Goal: Information Seeking & Learning: Check status

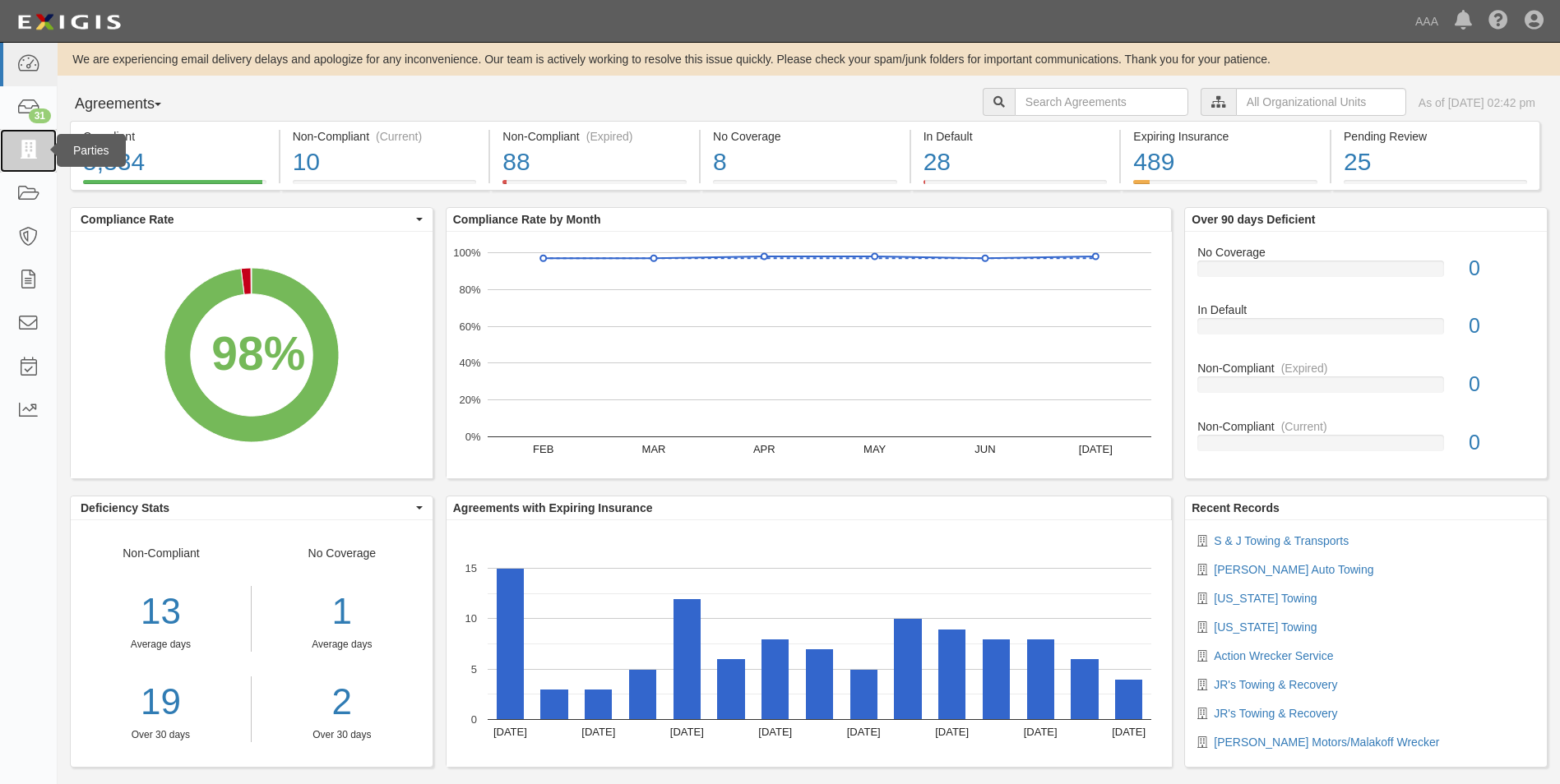
click at [41, 140] on link at bounding box center [29, 150] width 57 height 43
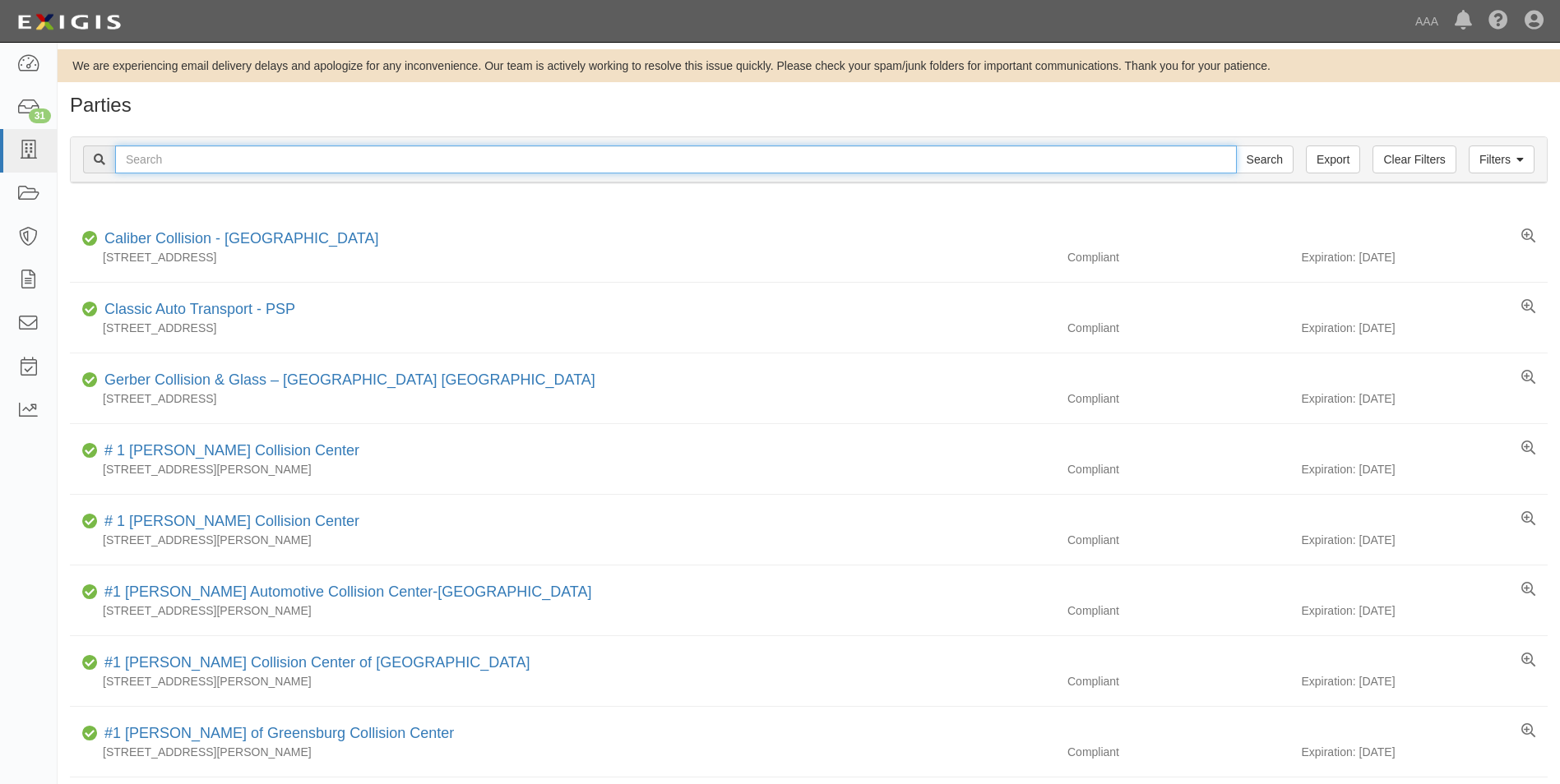
click at [189, 159] on input "text" at bounding box center [675, 159] width 1122 height 28
type input "31533"
click at [1236, 145] on input "Search" at bounding box center [1264, 159] width 58 height 28
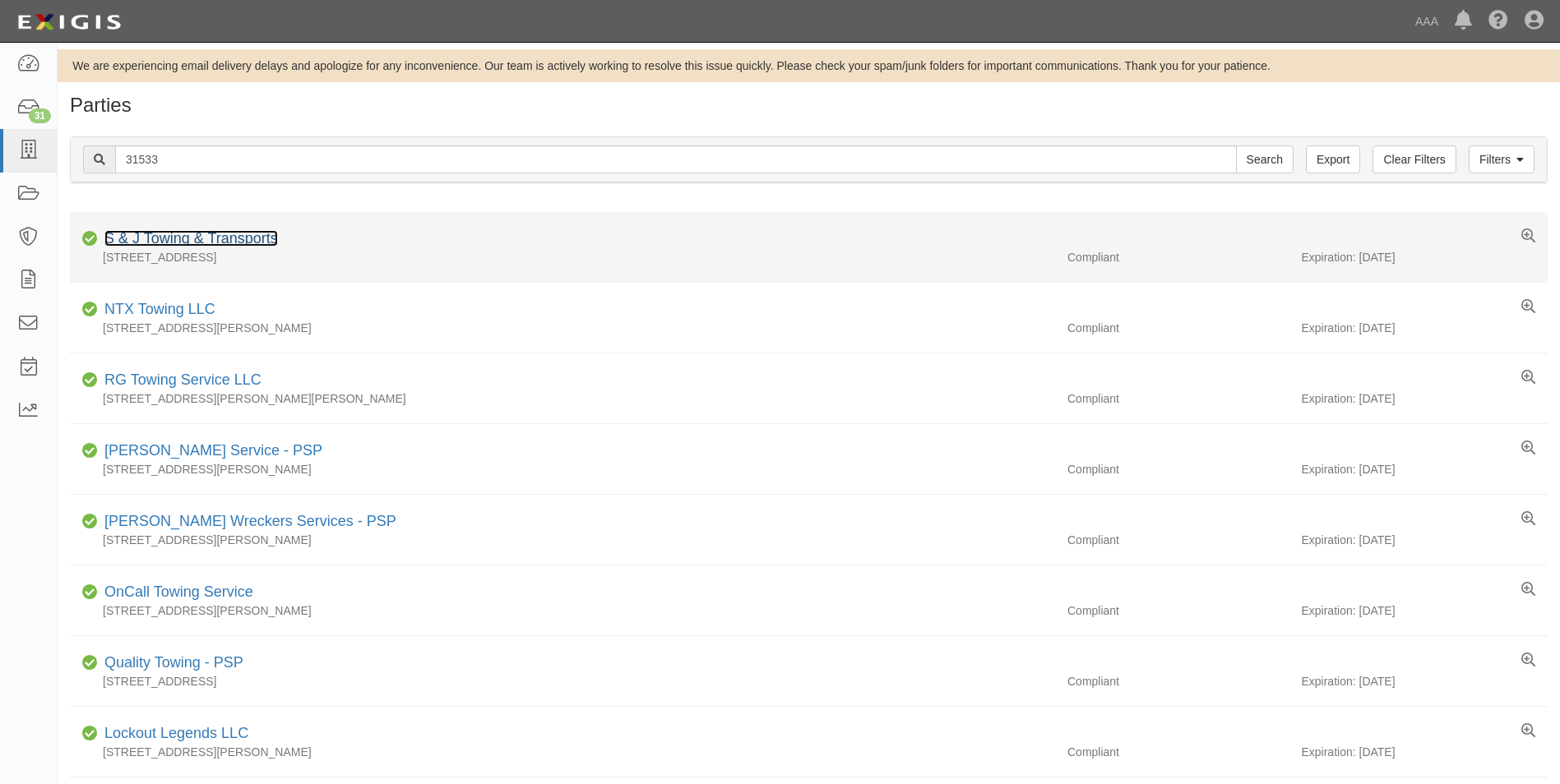
click at [197, 239] on link "S & J Towing & Transports" at bounding box center [191, 238] width 173 height 17
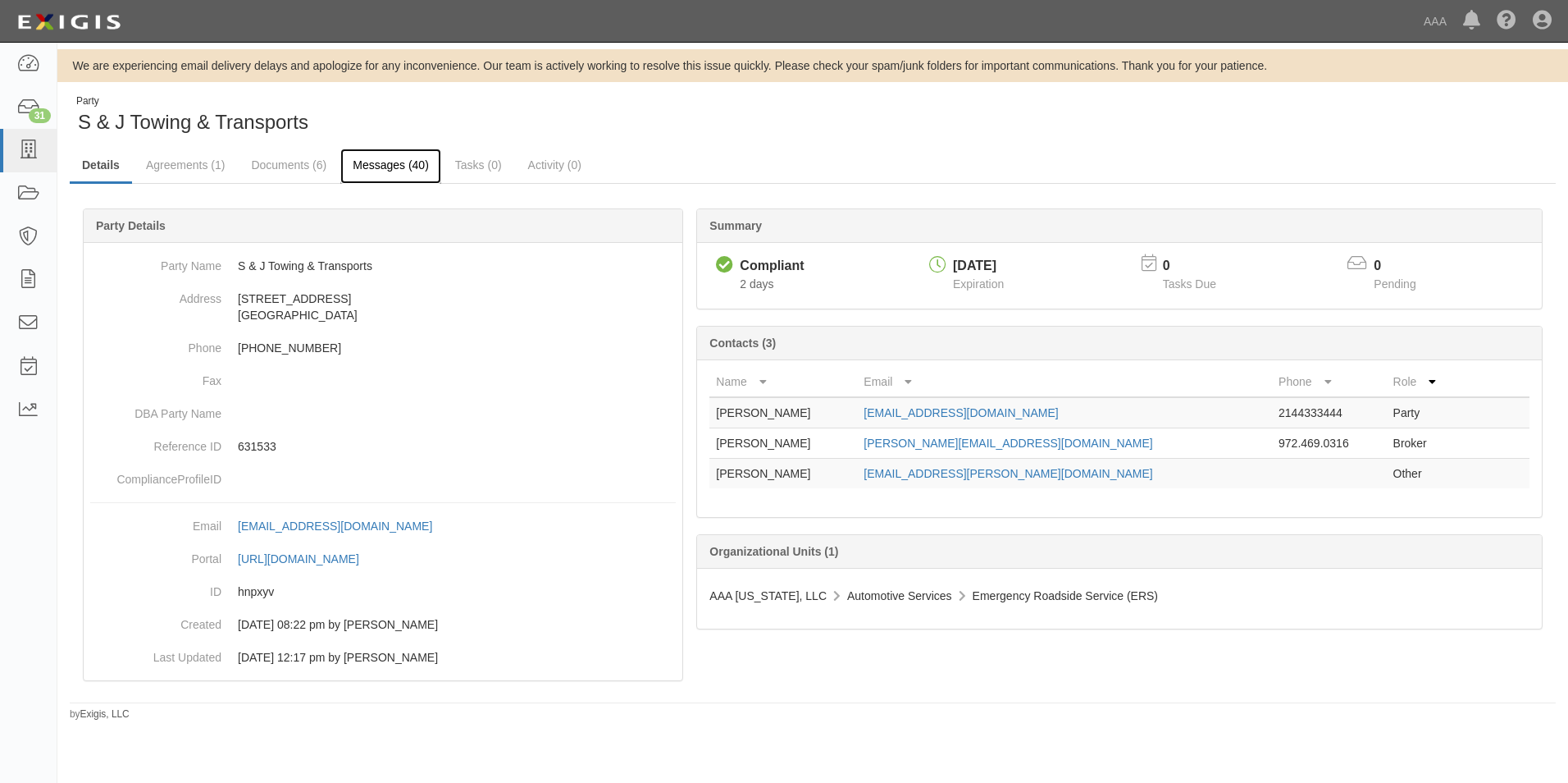
click at [384, 158] on link "Messages (40)" at bounding box center [390, 166] width 101 height 35
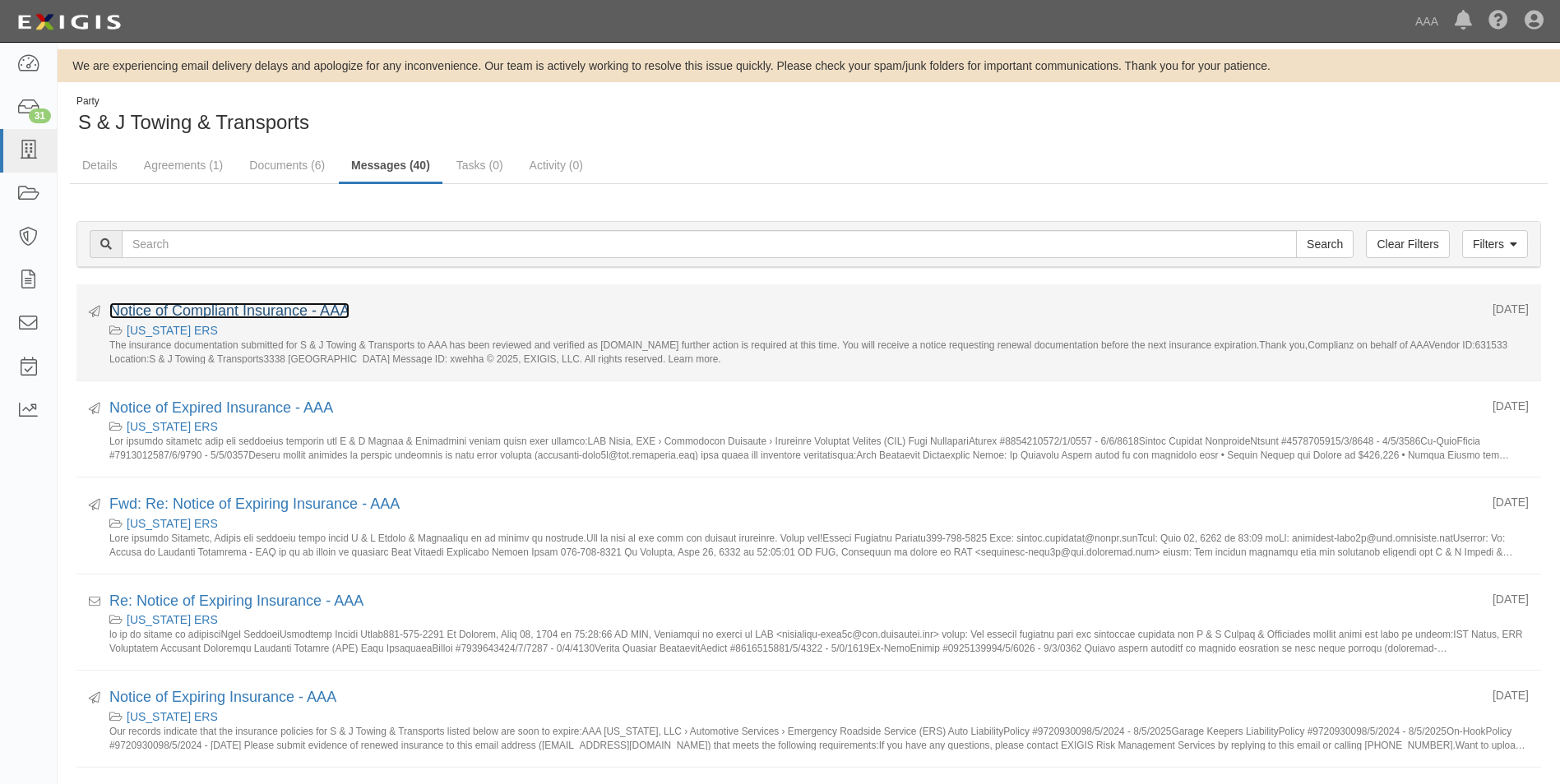
click at [239, 304] on link "Notice of Compliant Insurance - AAA" at bounding box center [229, 310] width 240 height 17
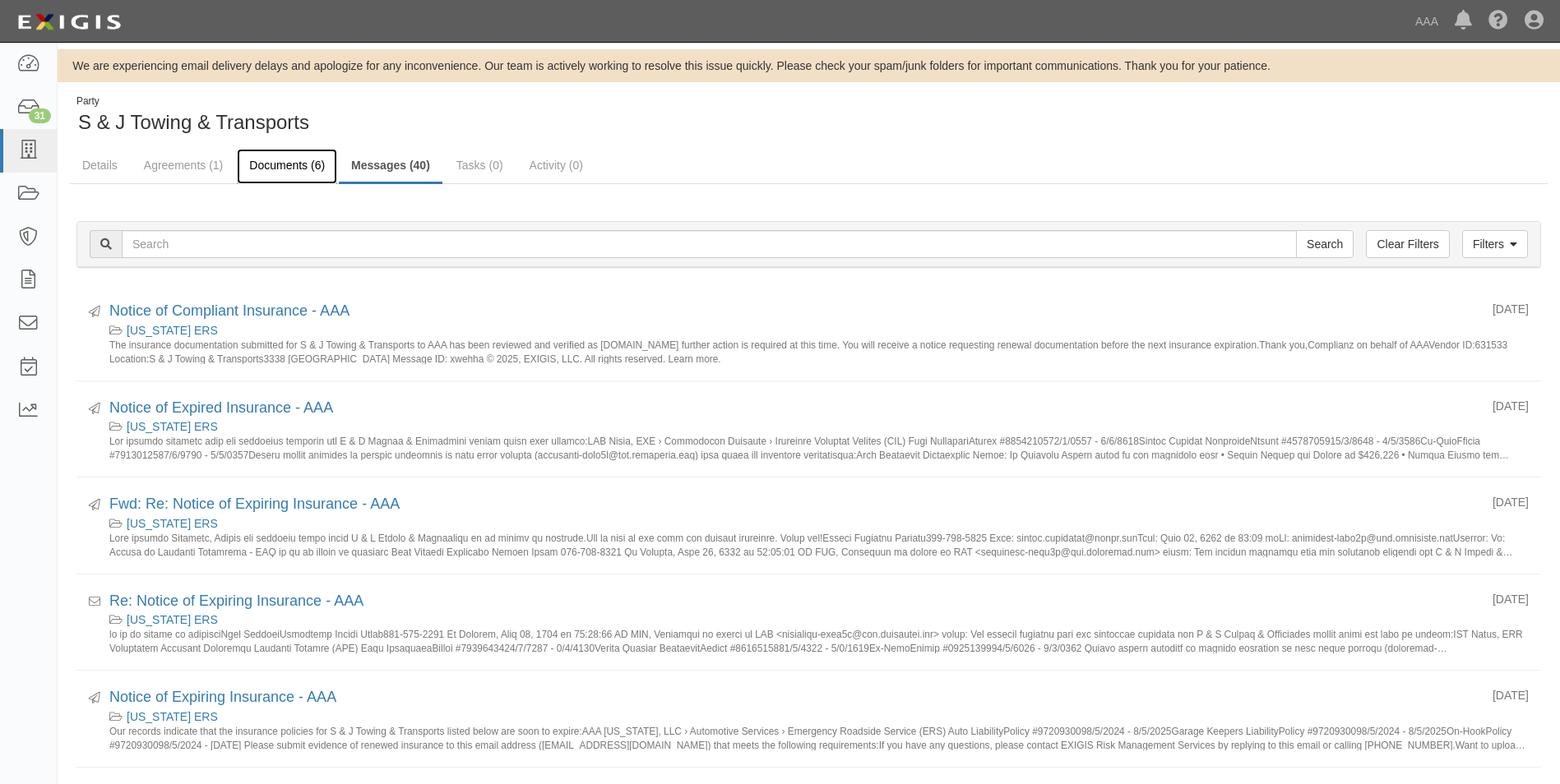
click at [275, 157] on link "Documents (6)" at bounding box center [287, 166] width 100 height 35
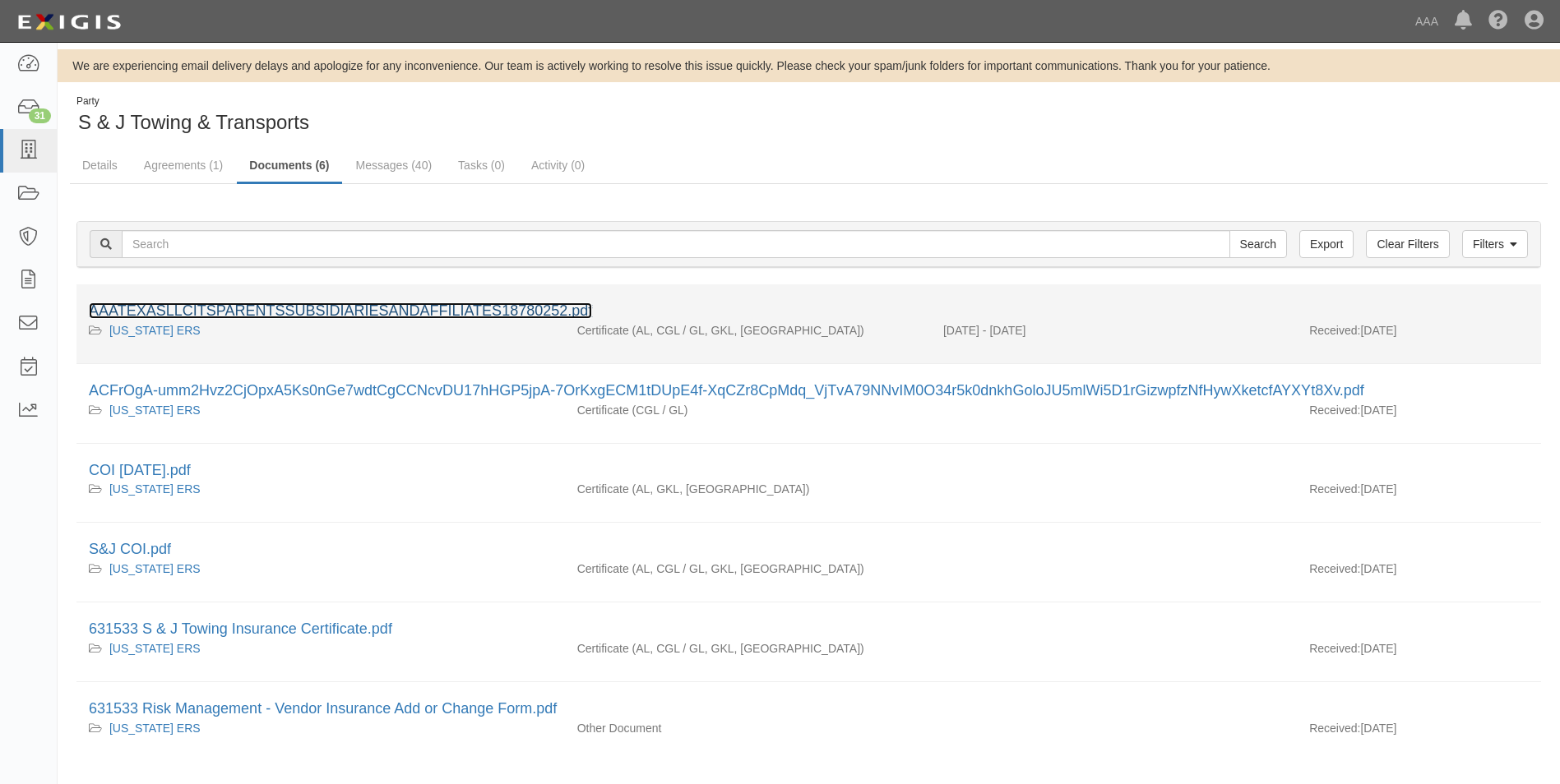
click at [263, 308] on link "AAATEXASLLCITSPARENTSSUBSIDIARIESANDAFFILIATES18780252.pdf" at bounding box center [340, 310] width 503 height 17
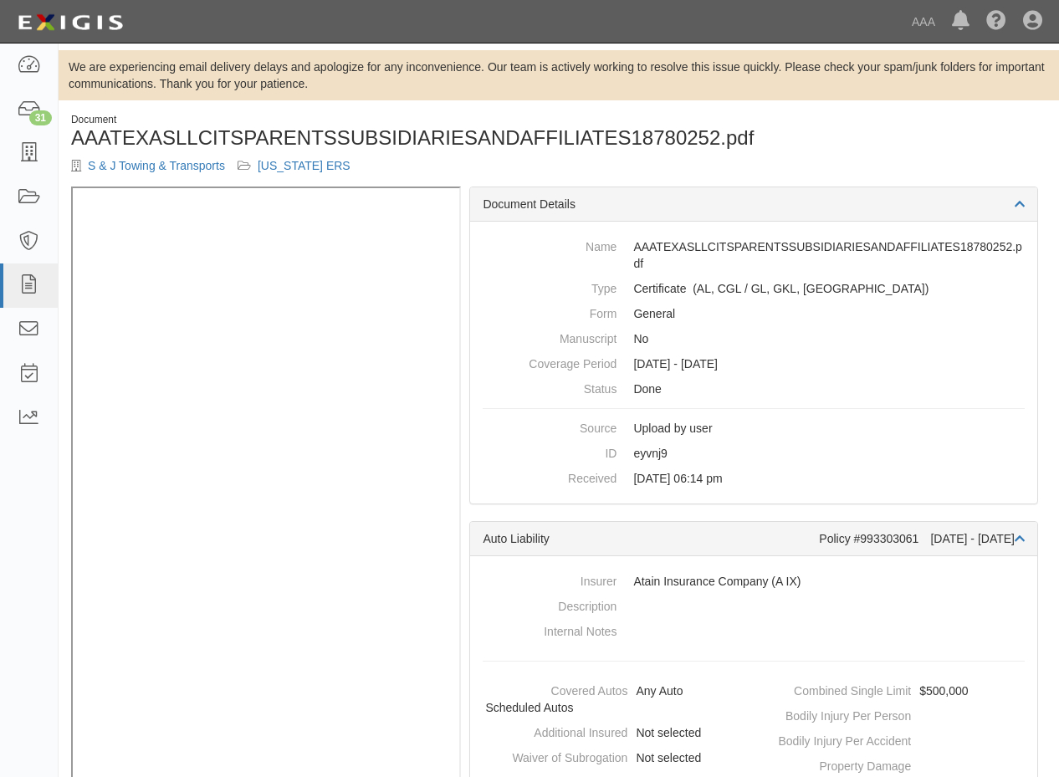
click at [764, 194] on div "Document Details" at bounding box center [753, 204] width 567 height 34
click at [31, 410] on icon at bounding box center [28, 418] width 23 height 19
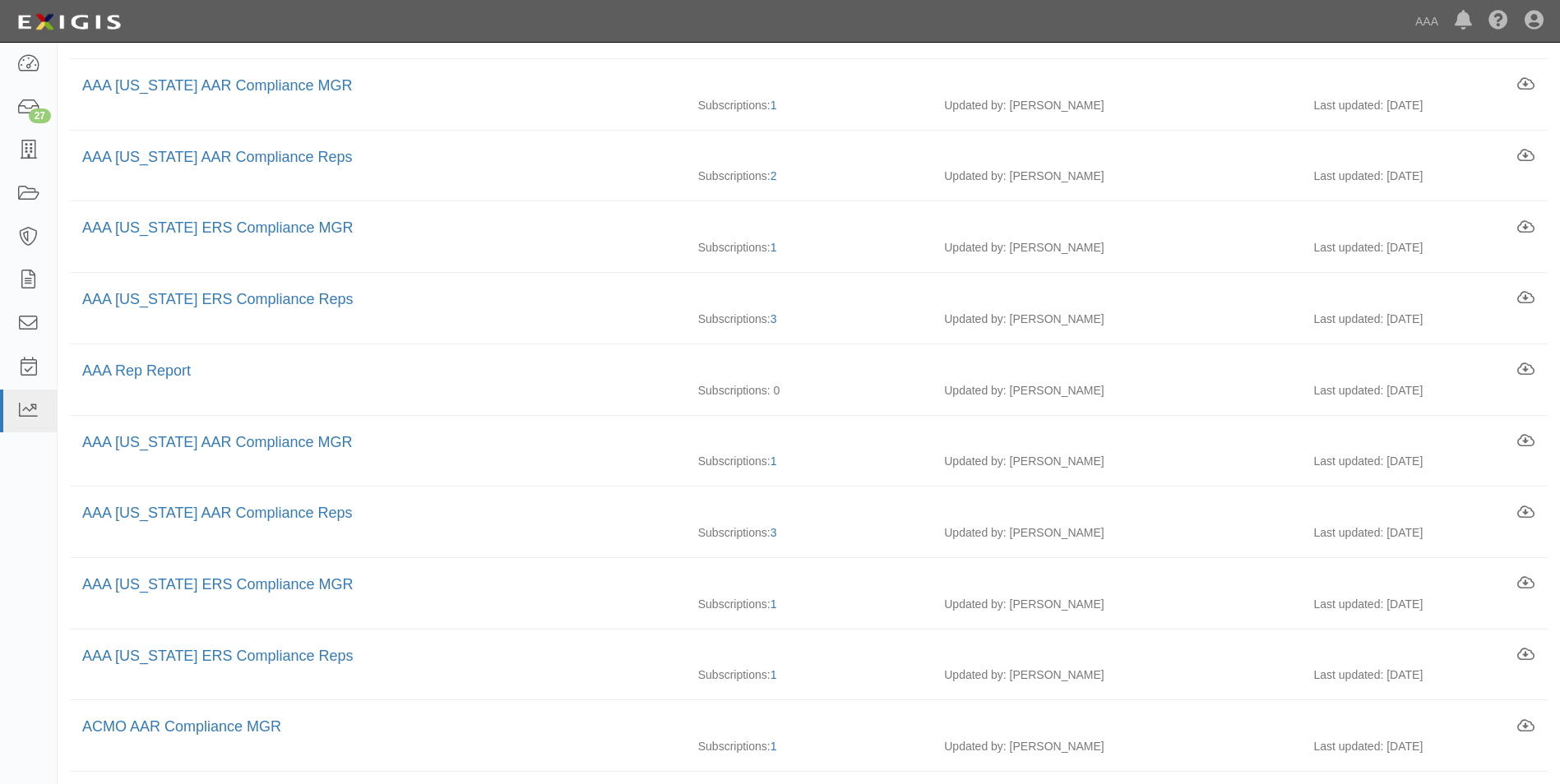
scroll to position [740, 0]
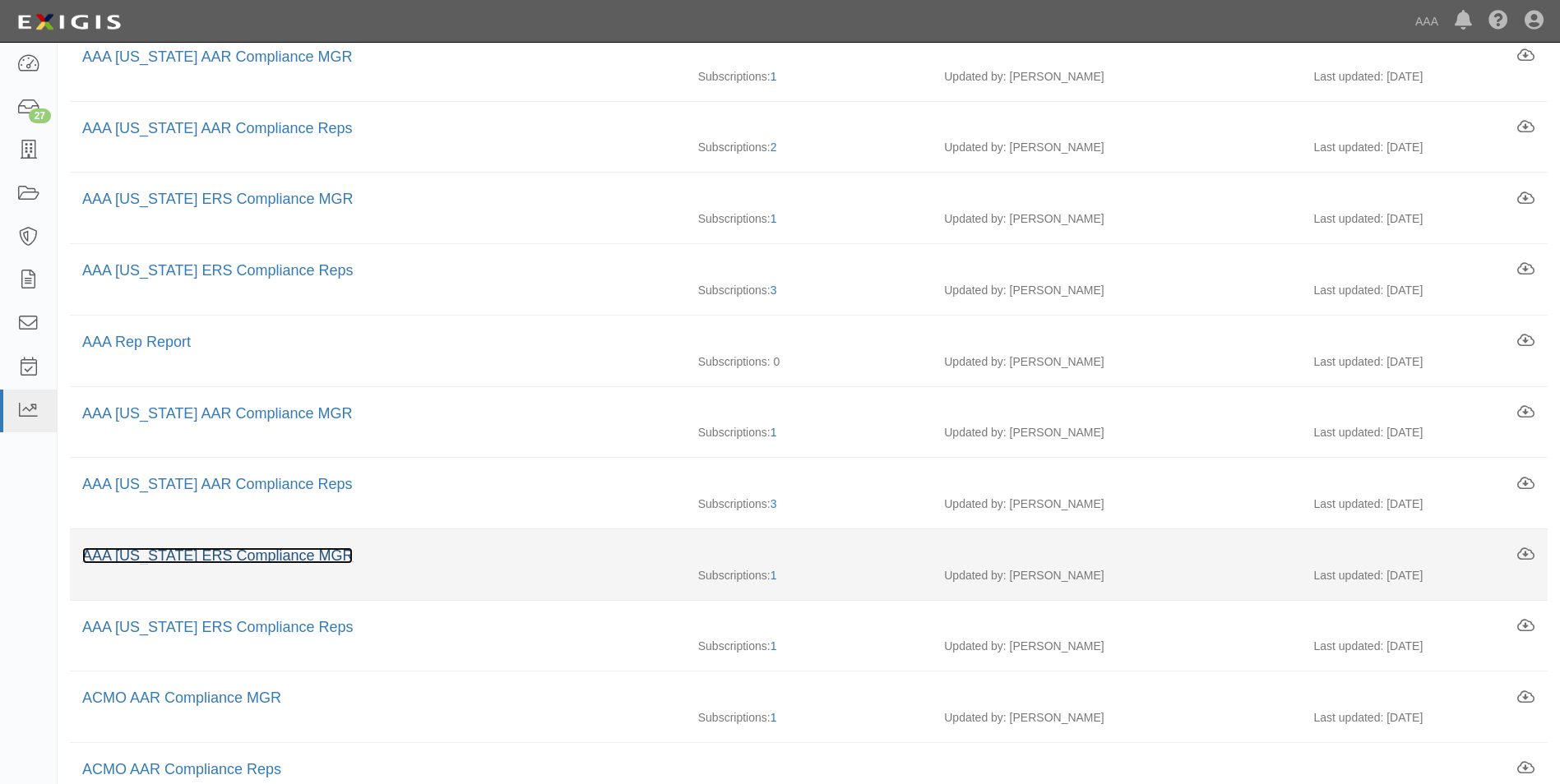
click at [202, 555] on link "AAA [US_STATE] ERS Compliance MGR" at bounding box center [217, 555] width 270 height 17
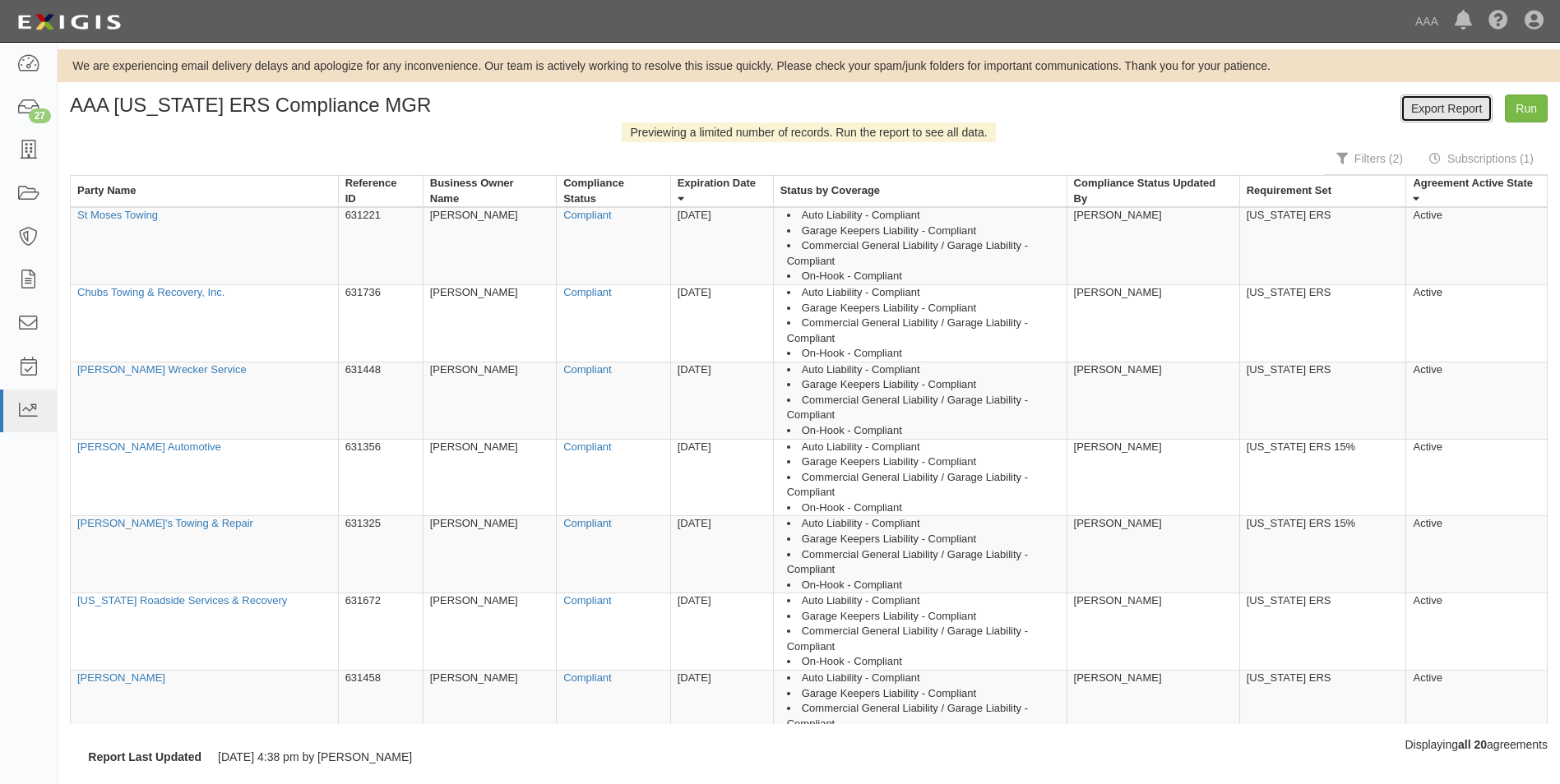
click at [1453, 107] on link "Export Report" at bounding box center [1446, 108] width 92 height 28
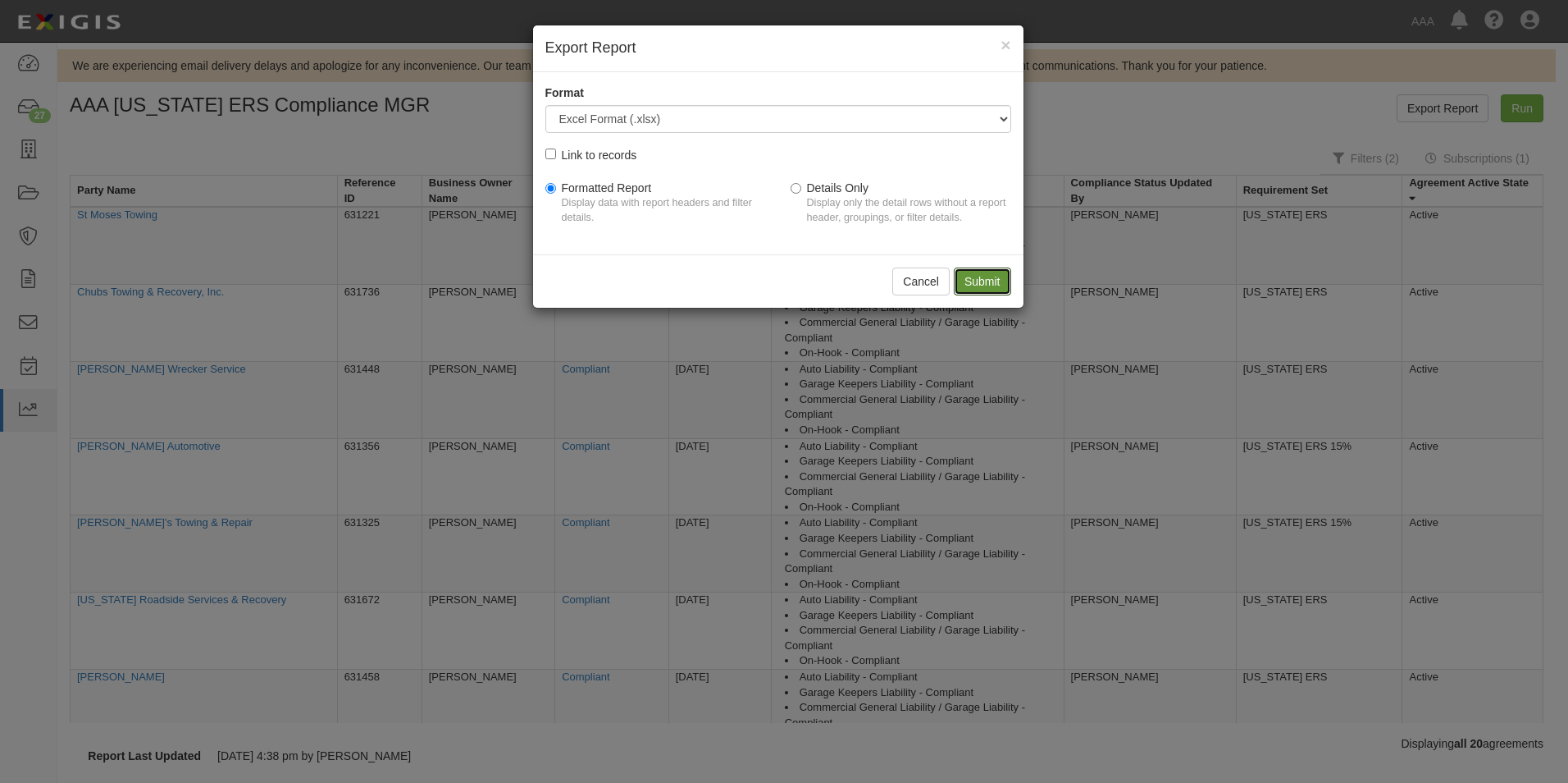
click at [972, 284] on input "Submit" at bounding box center [983, 282] width 58 height 27
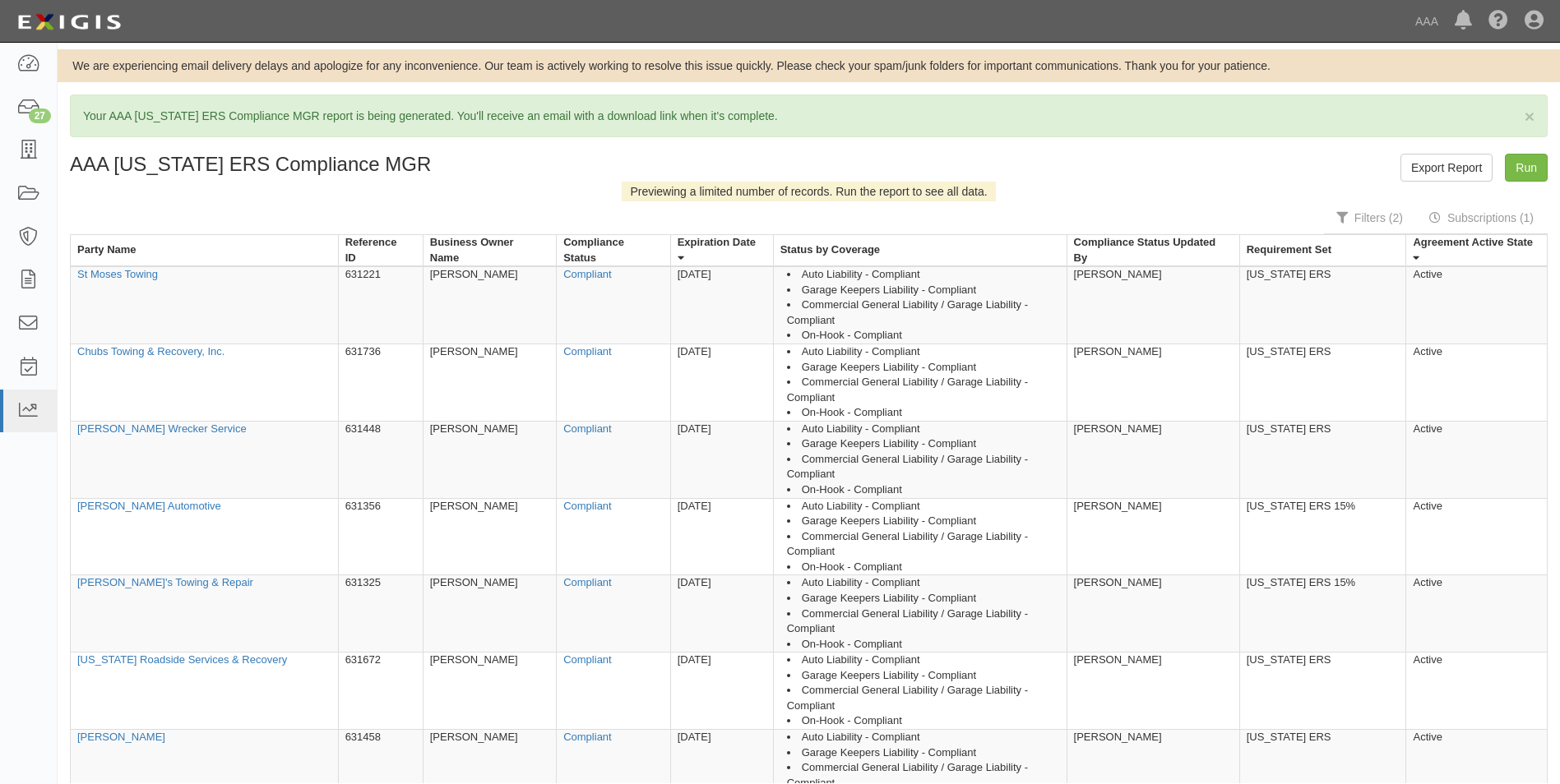
click at [1011, 138] on div "× Your AAA Texas ERS Compliance MGR report is being generated. You'll receive a…" at bounding box center [809, 479] width 1502 height 770
click at [37, 148] on icon at bounding box center [28, 150] width 23 height 19
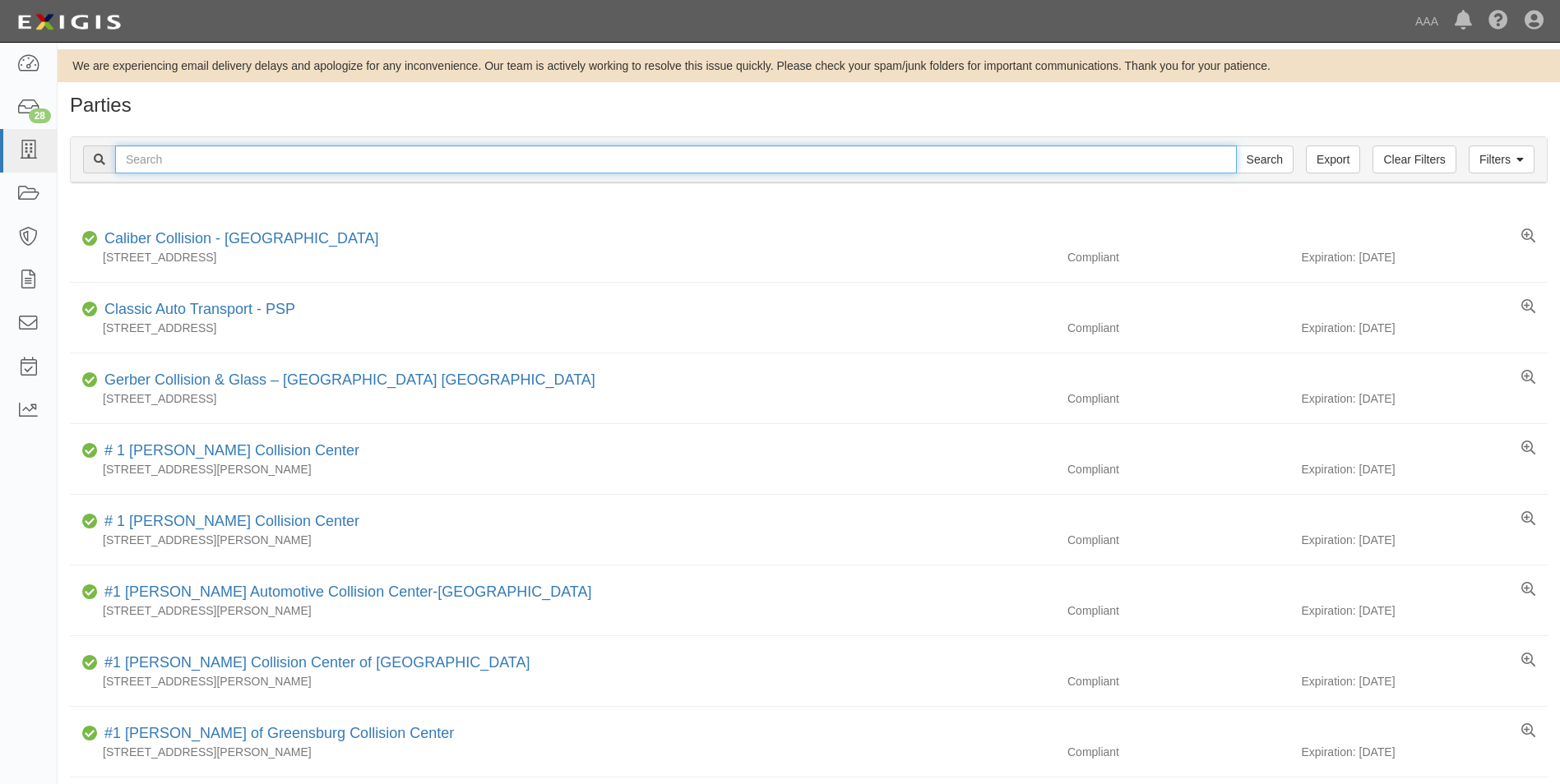
click at [176, 158] on input "text" at bounding box center [675, 159] width 1122 height 28
type input "31307"
click at [1236, 145] on input "Search" at bounding box center [1264, 159] width 58 height 28
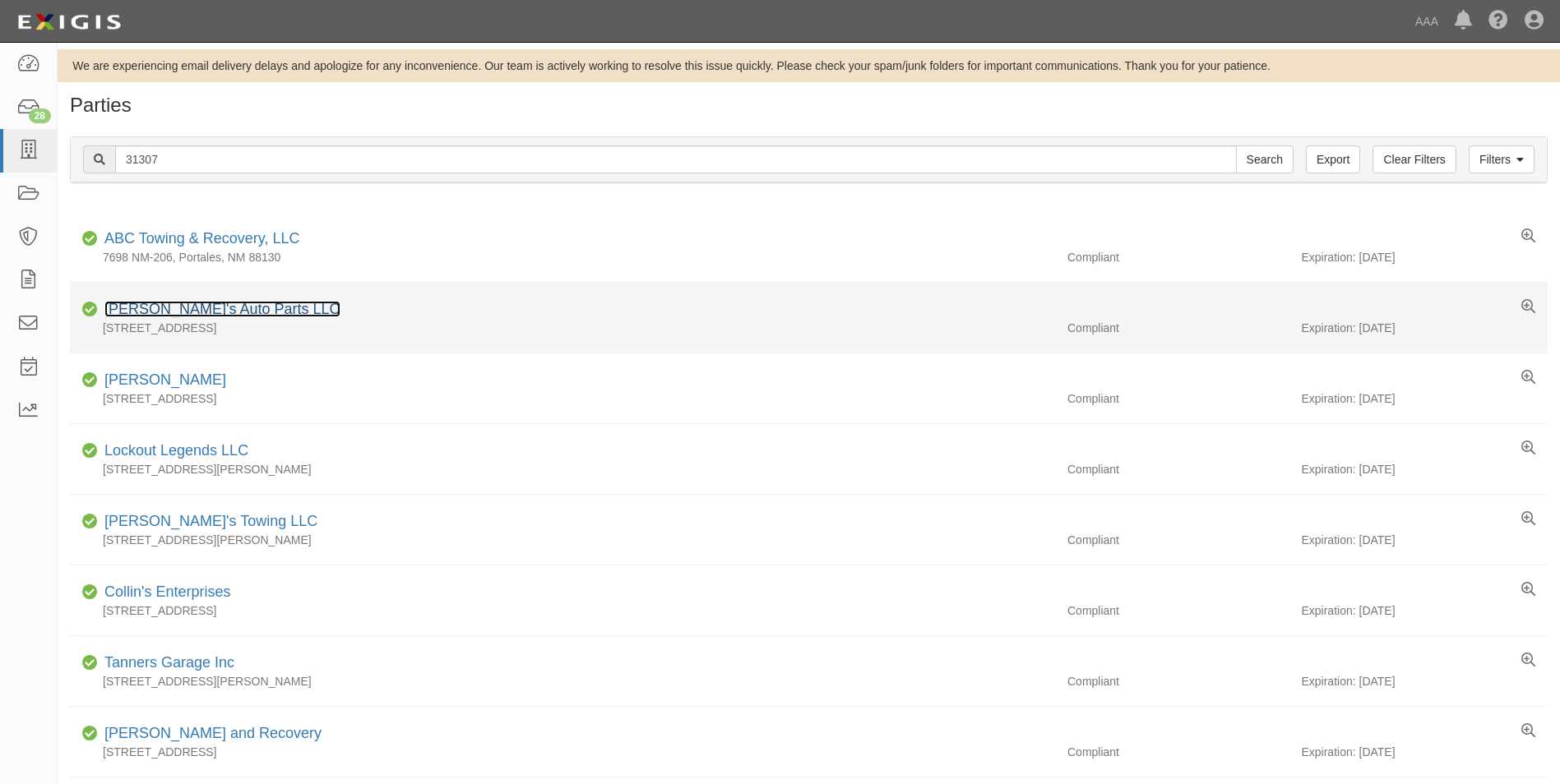
click at [168, 309] on link "[PERSON_NAME]'s Auto Parts LLC" at bounding box center [222, 308] width 236 height 17
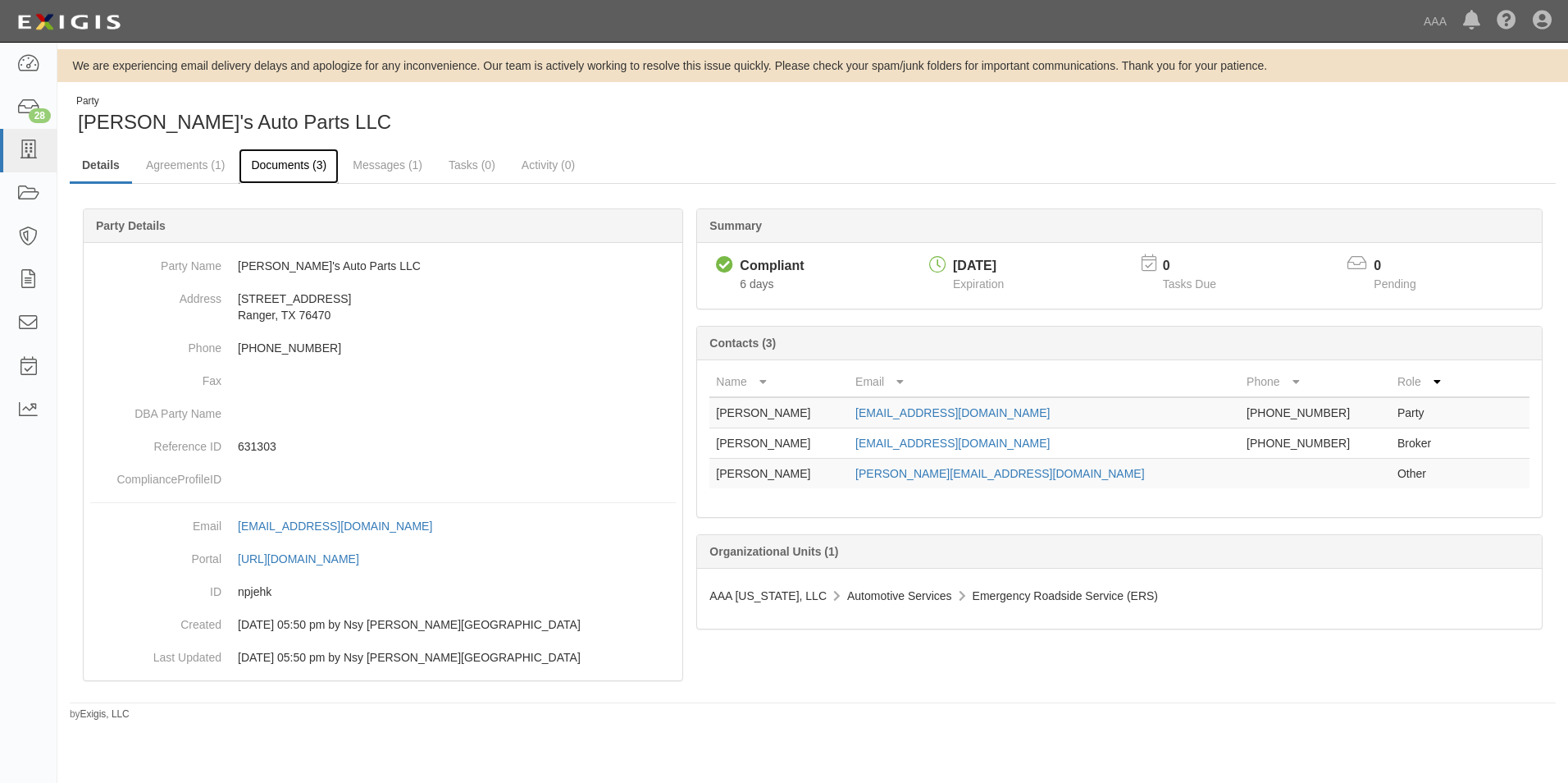
click at [307, 158] on link "Documents (3)" at bounding box center [288, 166] width 100 height 35
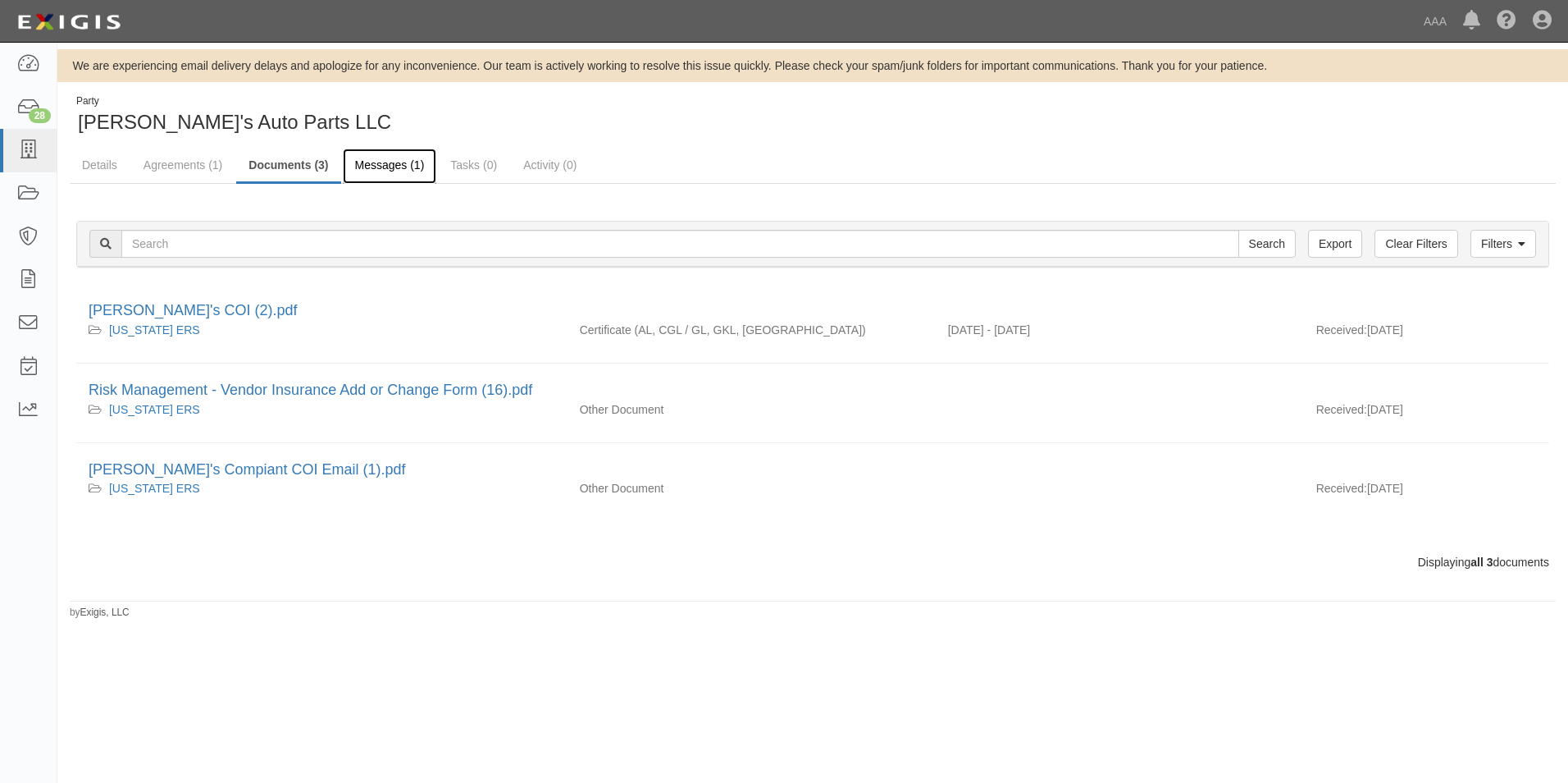
click at [407, 164] on link "Messages (1)" at bounding box center [390, 166] width 94 height 35
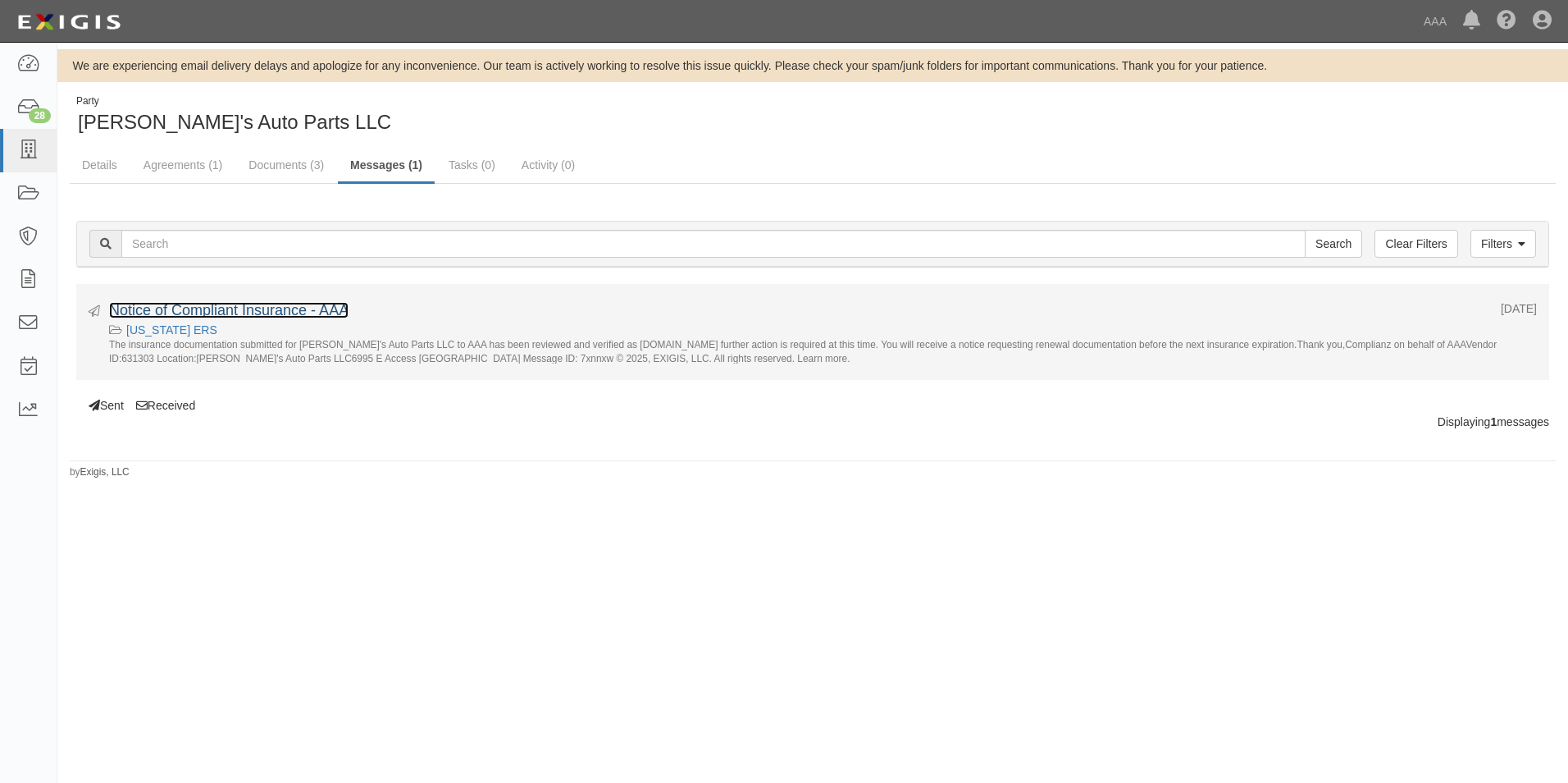
click at [233, 309] on link "Notice of Compliant Insurance - AAA" at bounding box center [228, 310] width 239 height 17
